Goal: Check status: Check status

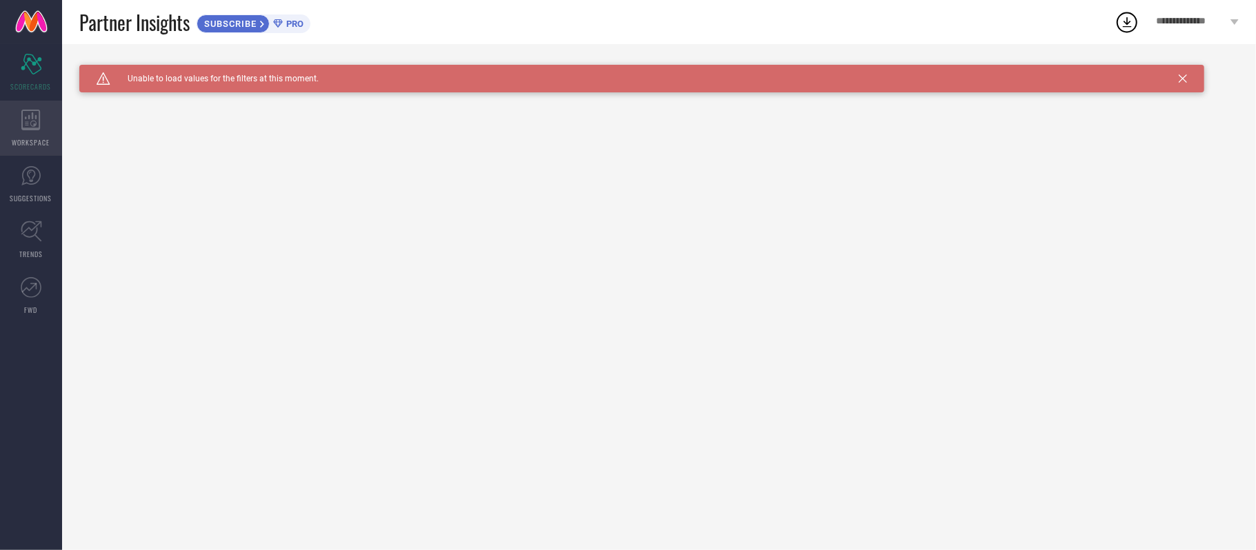
click at [41, 133] on div "WORKSPACE" at bounding box center [31, 128] width 62 height 55
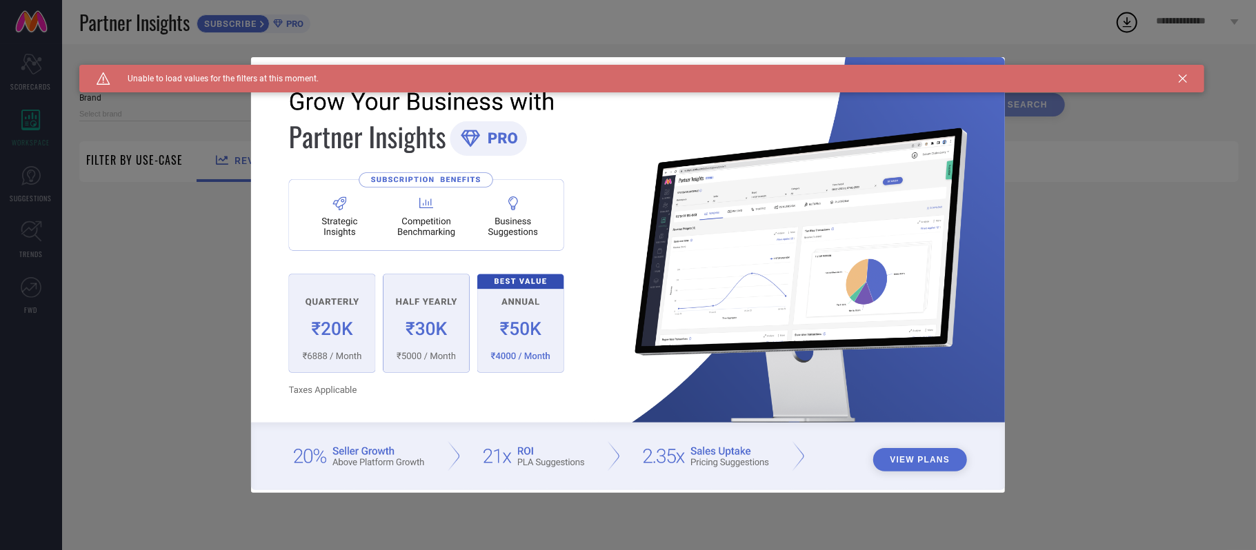
type input "1 STOP FASHION"
type input "All"
click at [916, 458] on button "View Plans" at bounding box center [920, 459] width 94 height 23
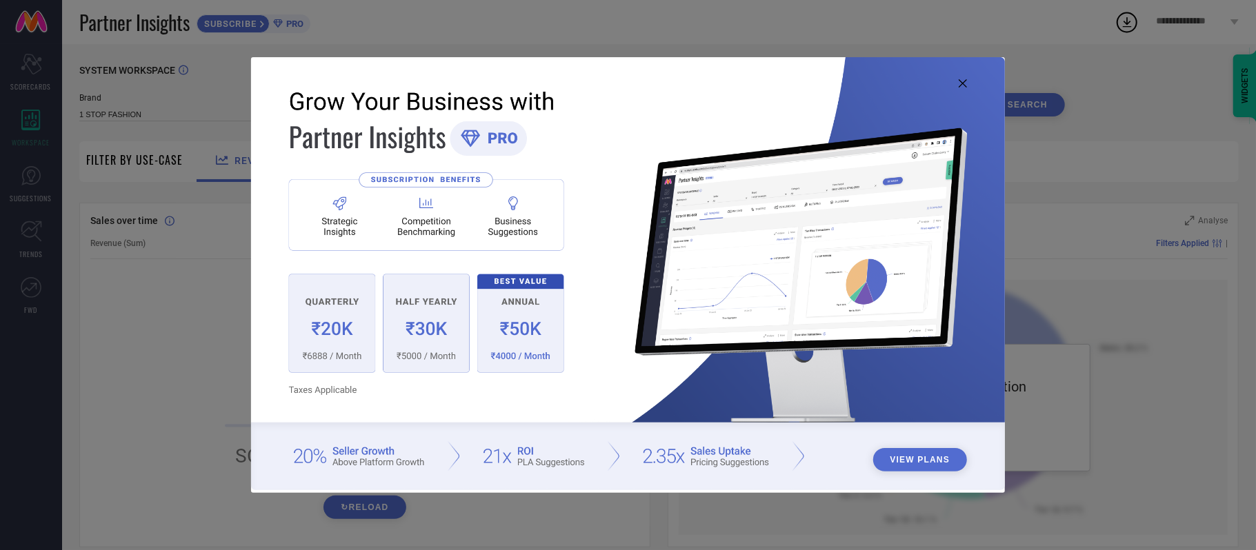
click at [962, 83] on icon at bounding box center [963, 83] width 8 height 8
